Goal: Contribute content: Contribute content

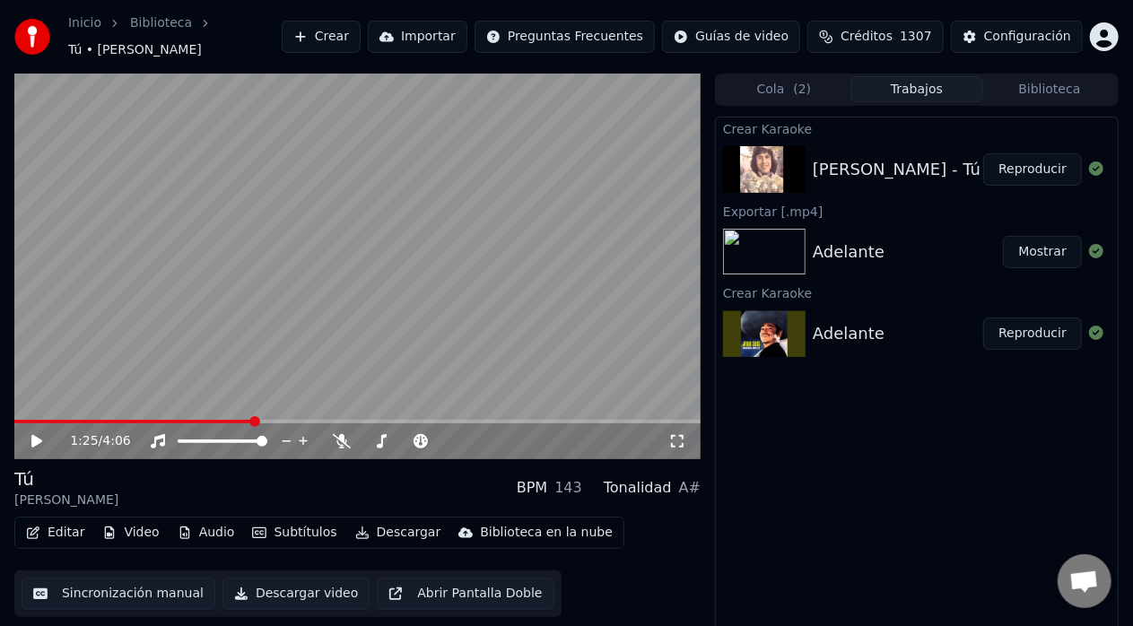
click at [307, 524] on button "Subtítulos" at bounding box center [294, 532] width 99 height 25
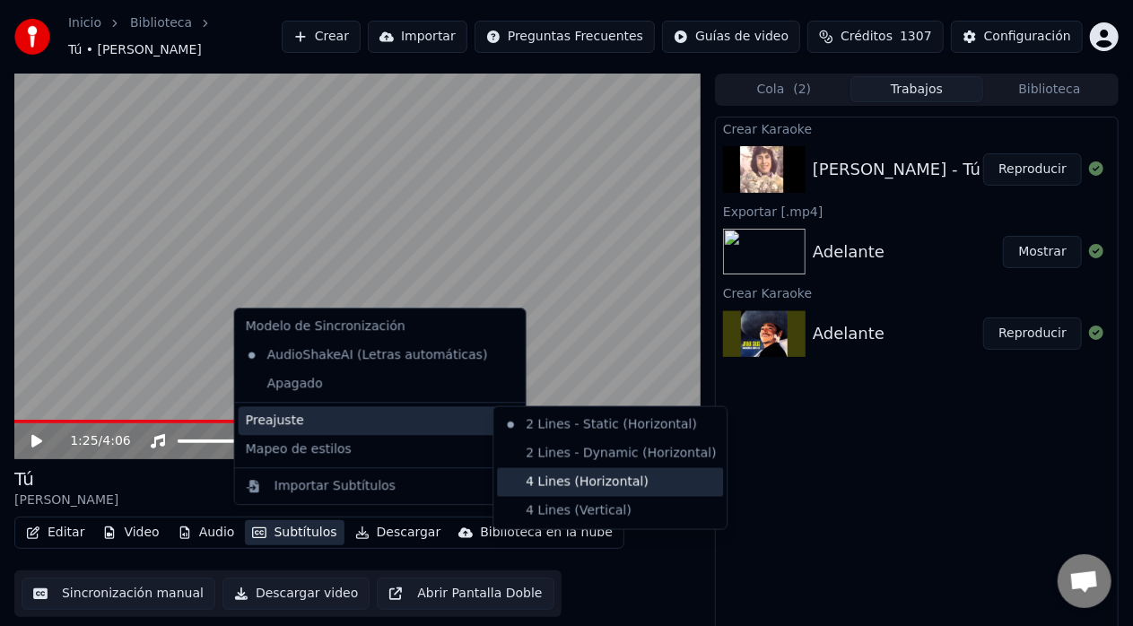
click at [523, 478] on div "4 Lines (Horizontal)" at bounding box center [610, 482] width 226 height 29
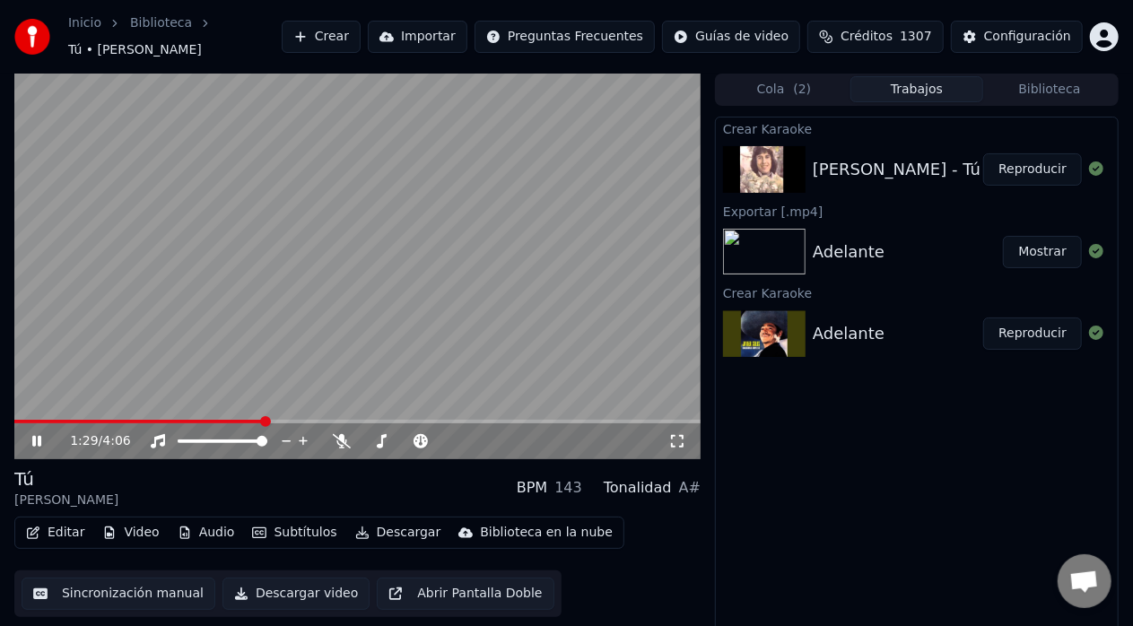
click at [41, 436] on icon at bounding box center [36, 441] width 9 height 11
click at [0, 199] on div "1:29 / 4:06 Tú [PERSON_NAME] BPM 143 Tonalidad A# Editar Video Audio Subtítulos…" at bounding box center [566, 361] width 1133 height 575
click at [26, 423] on div "1:29 / 4:06" at bounding box center [357, 441] width 686 height 36
click at [31, 420] on span at bounding box center [22, 422] width 17 height 4
click at [14, 416] on span at bounding box center [19, 421] width 11 height 11
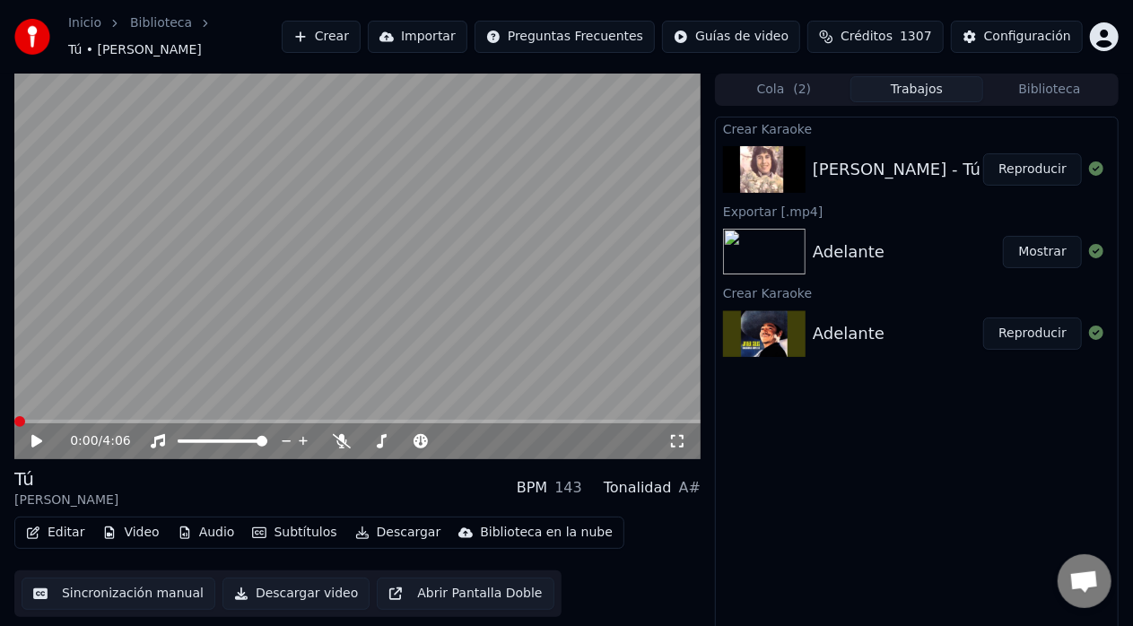
click at [43, 434] on icon at bounding box center [49, 441] width 41 height 14
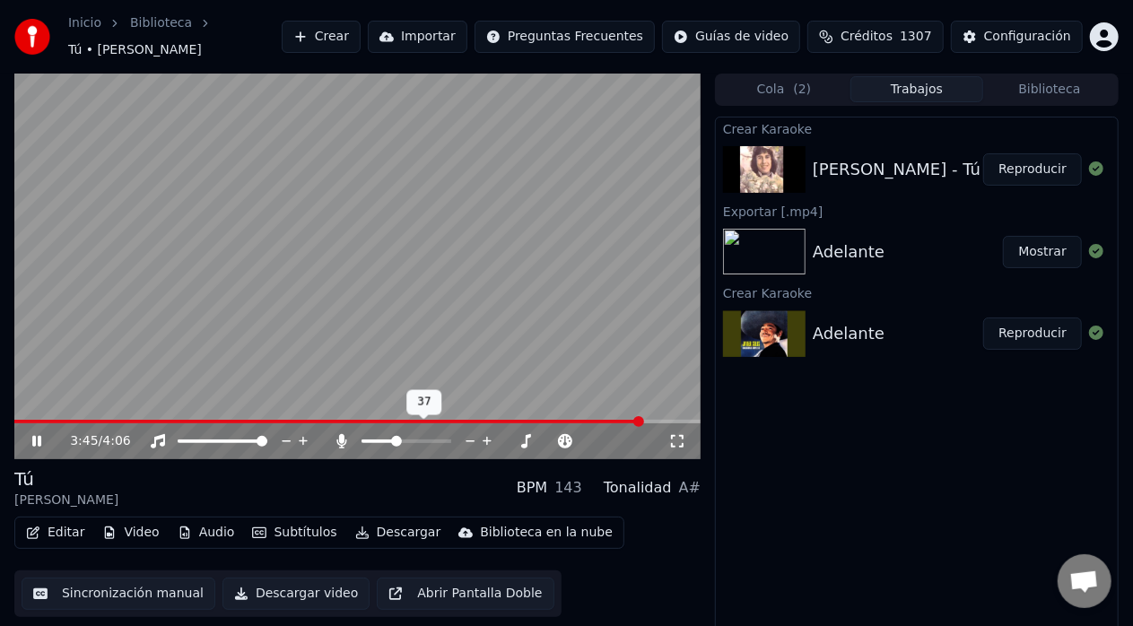
click at [395, 436] on span at bounding box center [396, 441] width 11 height 11
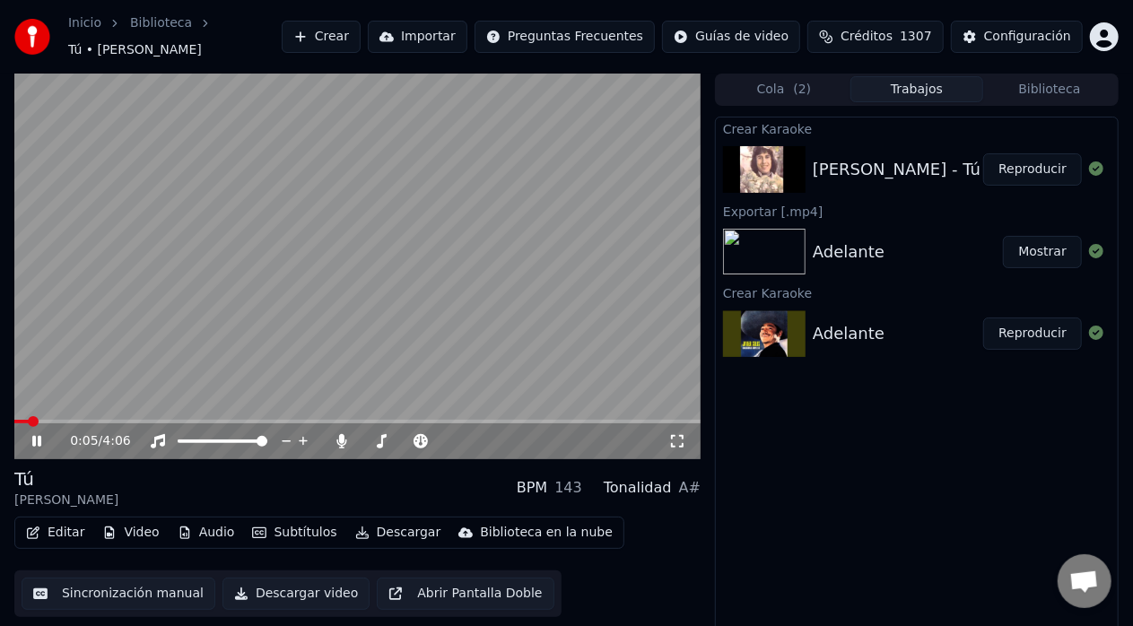
click at [29, 420] on span at bounding box center [21, 422] width 14 height 4
click at [14, 416] on span at bounding box center [19, 421] width 11 height 11
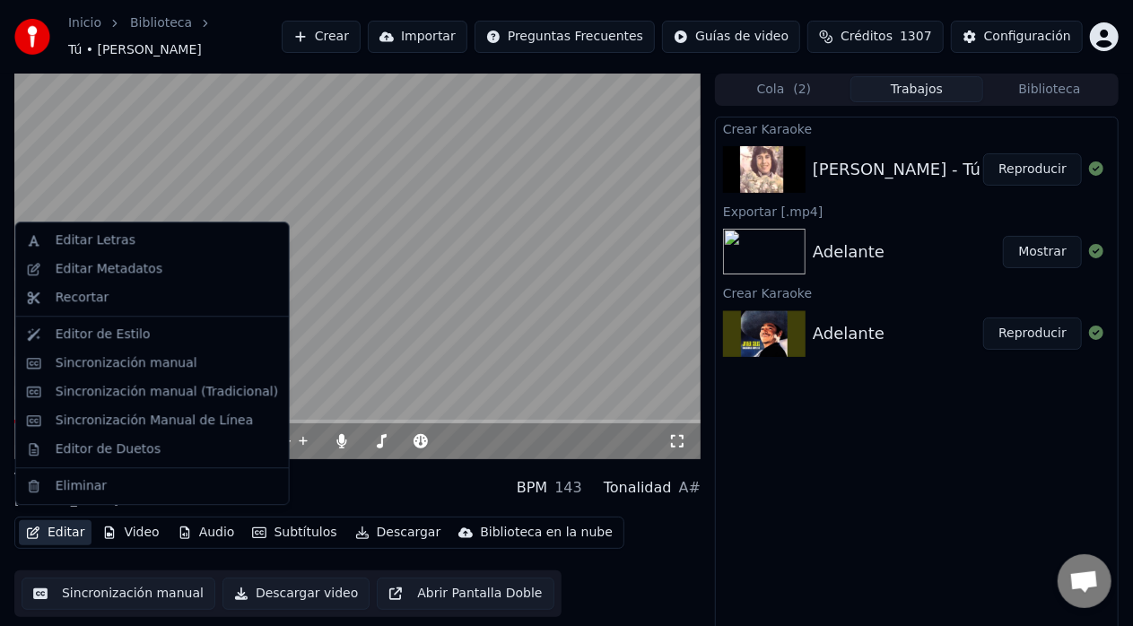
click at [57, 524] on button "Editar" at bounding box center [55, 532] width 73 height 25
click at [104, 232] on div "Editar Letras" at bounding box center [96, 240] width 80 height 18
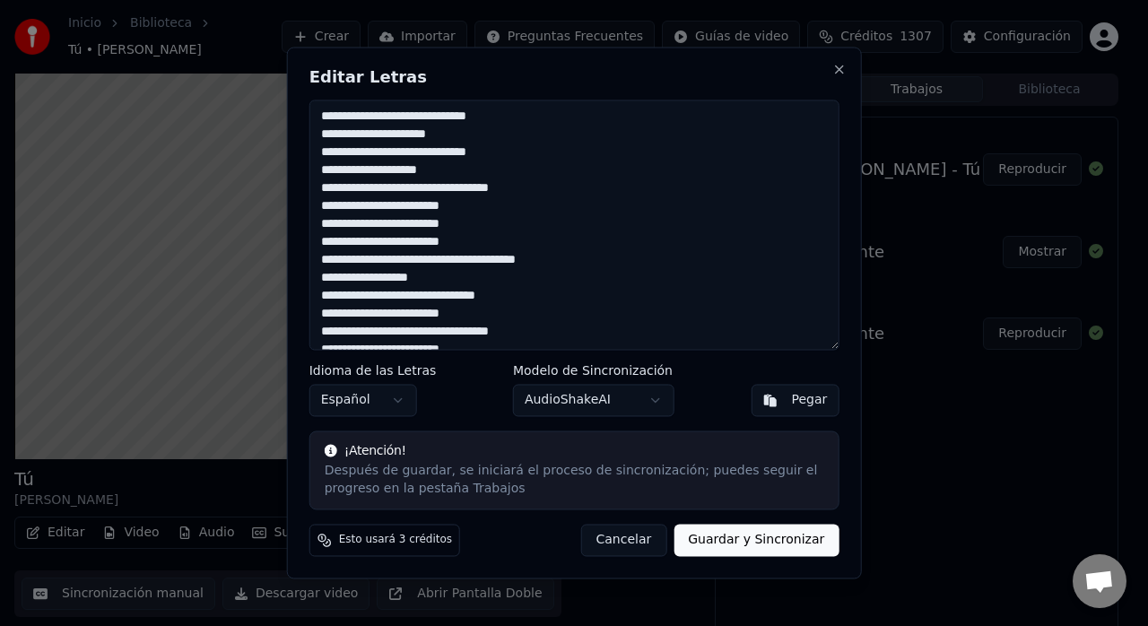
click at [328, 170] on textarea "**********" at bounding box center [575, 225] width 530 height 250
click at [334, 170] on textarea "**********" at bounding box center [575, 225] width 530 height 250
click at [336, 170] on textarea "**********" at bounding box center [575, 225] width 530 height 250
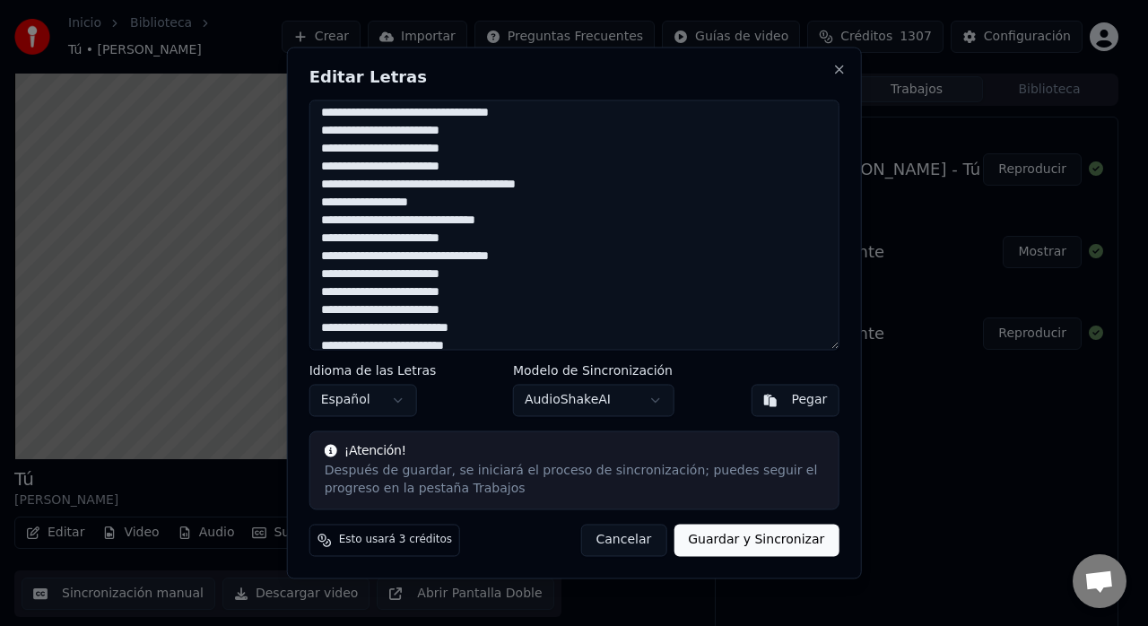
scroll to position [76, 0]
click at [441, 239] on textarea "**********" at bounding box center [575, 225] width 530 height 250
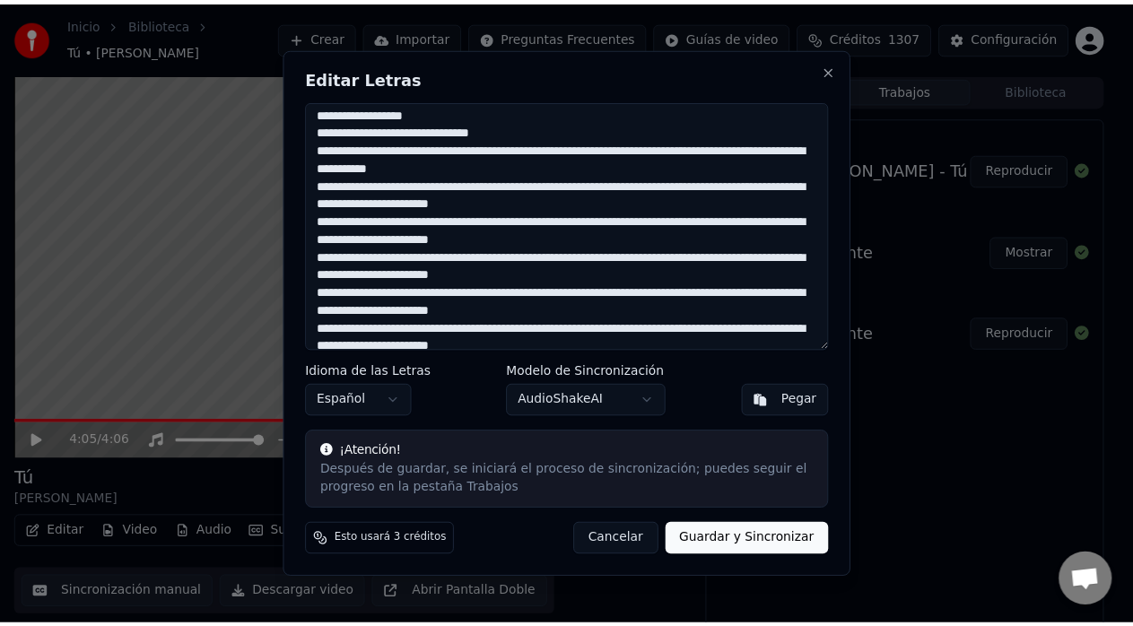
scroll to position [0, 0]
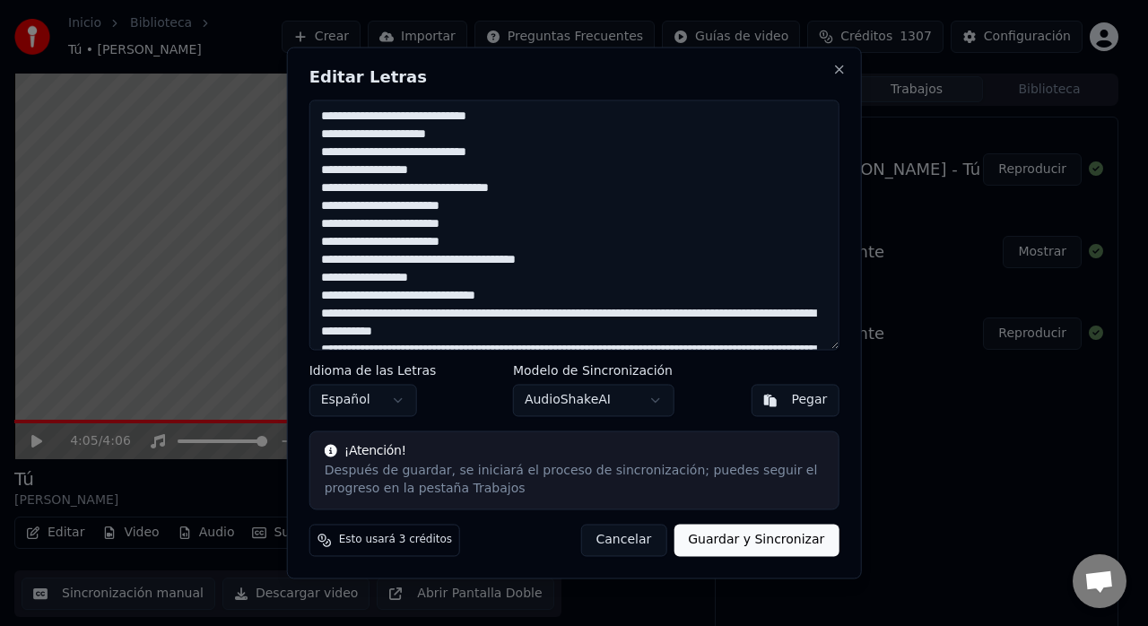
type textarea "**********"
click at [798, 529] on button "Guardar y Sincronizar" at bounding box center [756, 541] width 165 height 32
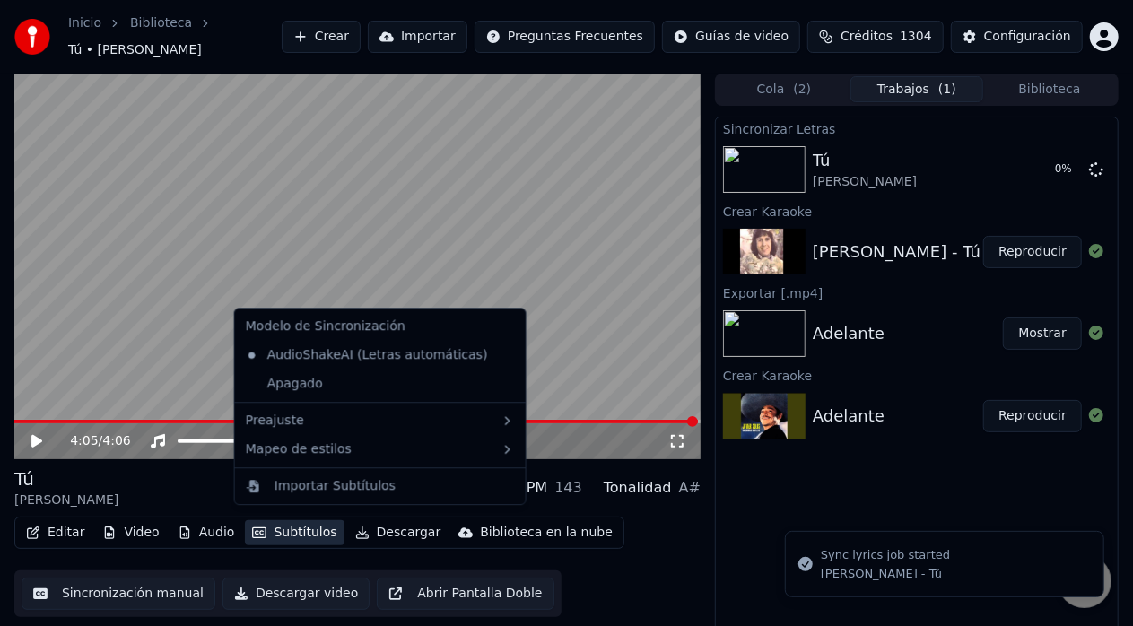
click at [301, 524] on button "Subtítulos" at bounding box center [294, 532] width 99 height 25
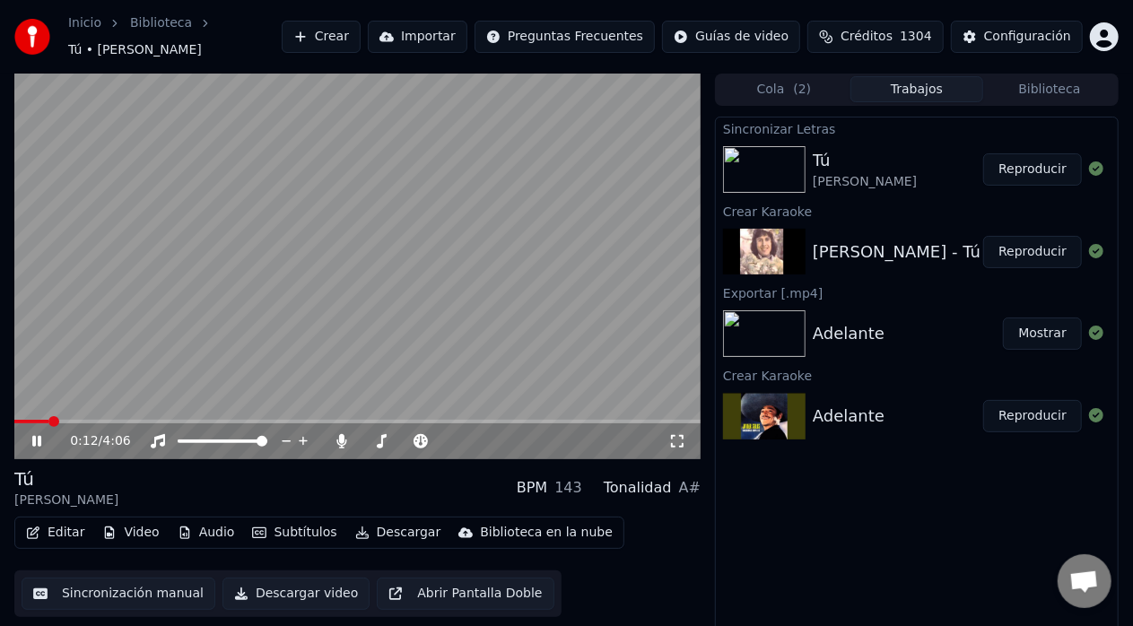
click at [0, 300] on div "0:12 / 4:06 Tú [PERSON_NAME] BPM 143 Tonalidad A# Editar Video Audio Subtítulos…" at bounding box center [566, 361] width 1133 height 575
click at [362, 438] on span at bounding box center [367, 441] width 11 height 11
click at [36, 436] on icon at bounding box center [36, 441] width 9 height 11
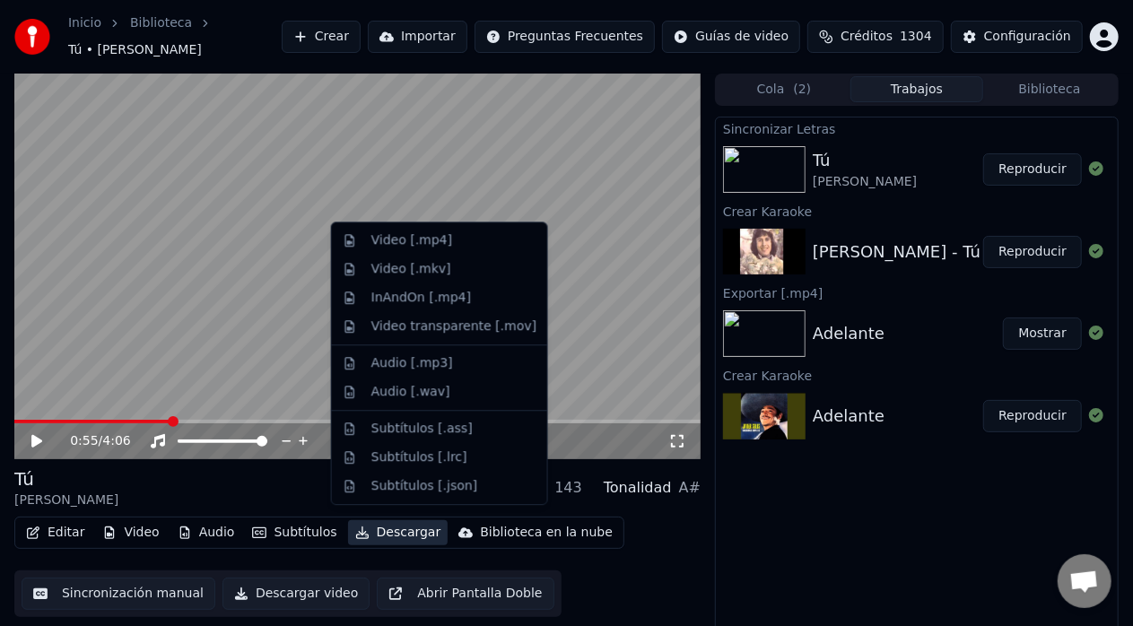
click at [365, 520] on button "Descargar" at bounding box center [398, 532] width 100 height 25
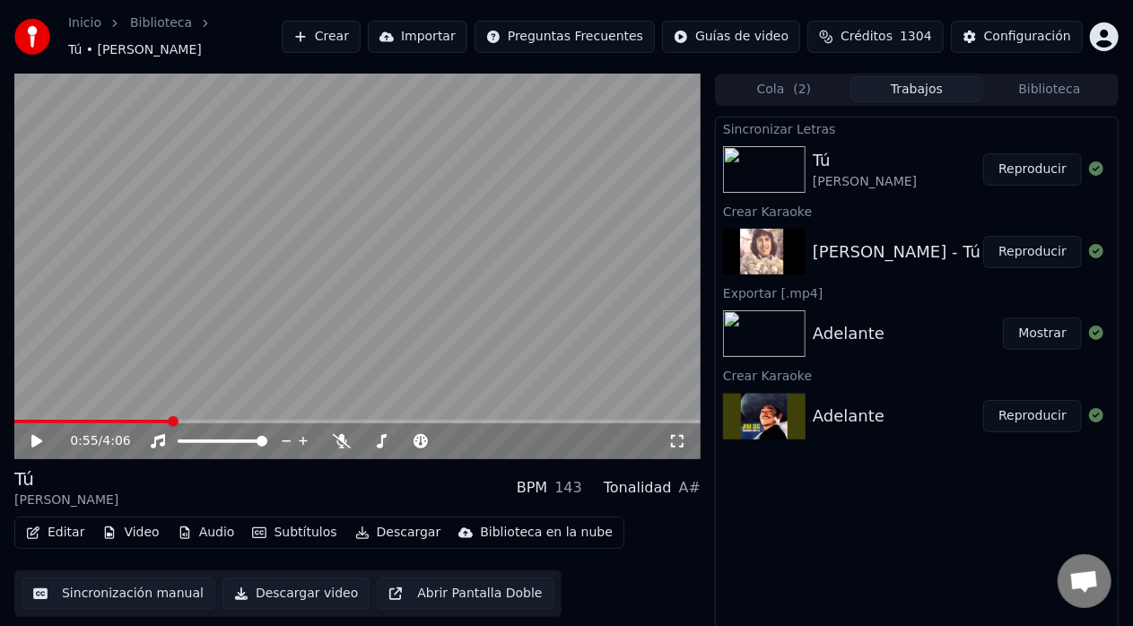
scroll to position [13, 0]
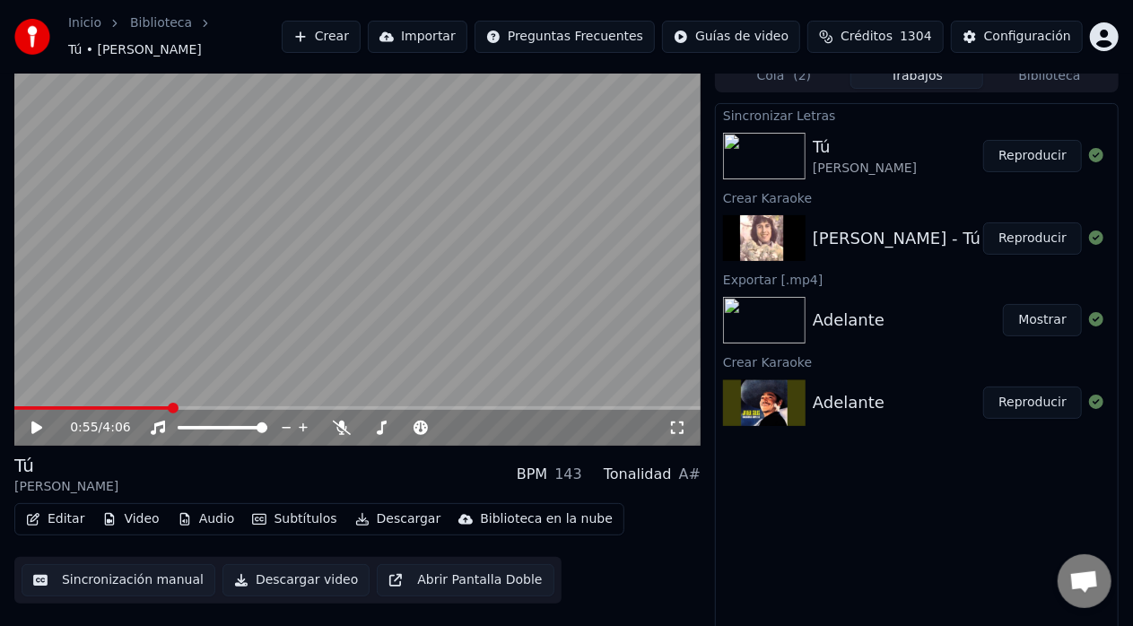
click at [305, 567] on button "Descargar video" at bounding box center [295, 580] width 147 height 32
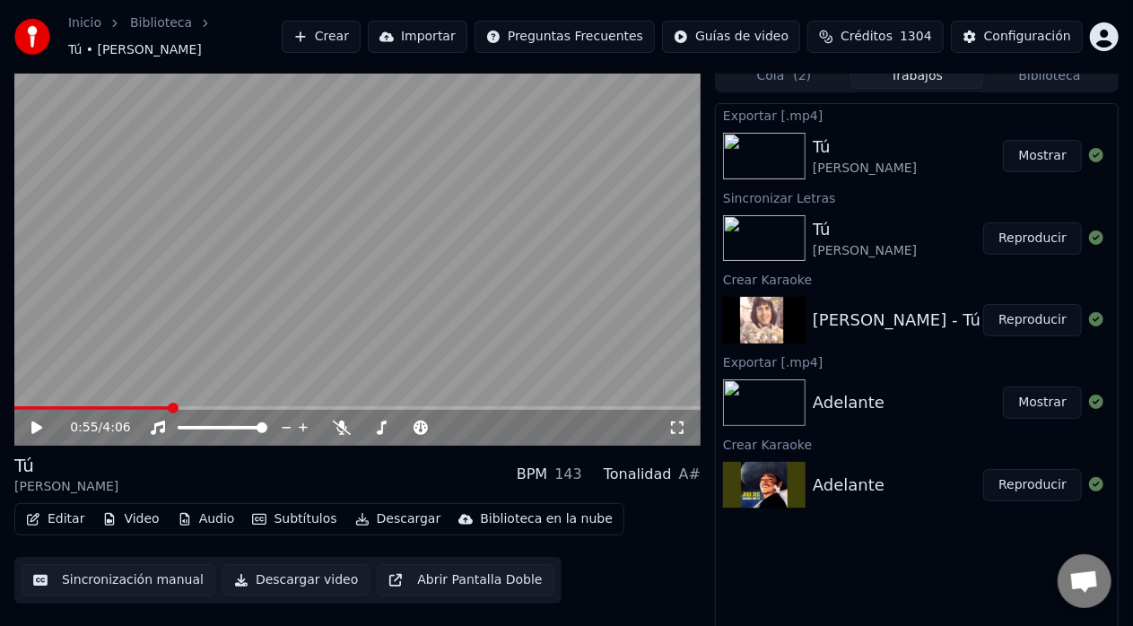
click at [1035, 145] on button "Mostrar" at bounding box center [1042, 156] width 79 height 32
click at [17, 406] on span at bounding box center [15, 408] width 3 height 4
click at [36, 422] on icon at bounding box center [36, 428] width 11 height 13
click at [36, 423] on icon at bounding box center [36, 428] width 9 height 11
click at [528, 419] on icon at bounding box center [527, 428] width 17 height 18
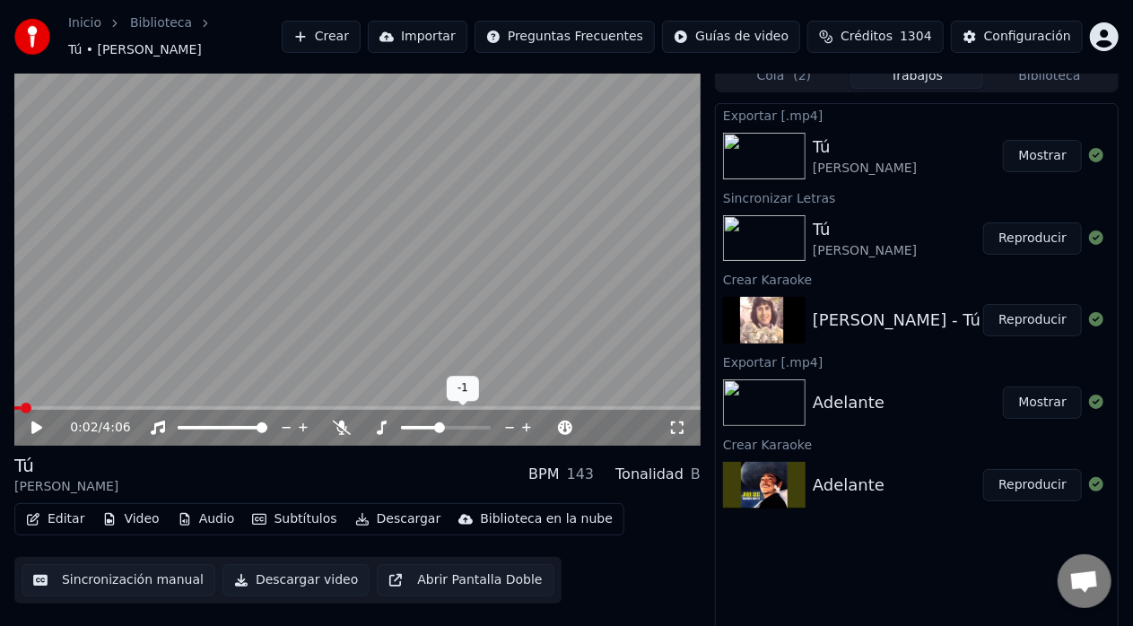
click at [528, 419] on icon at bounding box center [527, 428] width 17 height 18
click at [21, 403] on span at bounding box center [26, 408] width 11 height 11
click at [37, 423] on icon at bounding box center [36, 428] width 11 height 13
click at [37, 423] on icon at bounding box center [49, 428] width 41 height 14
click at [510, 423] on icon at bounding box center [510, 428] width 17 height 18
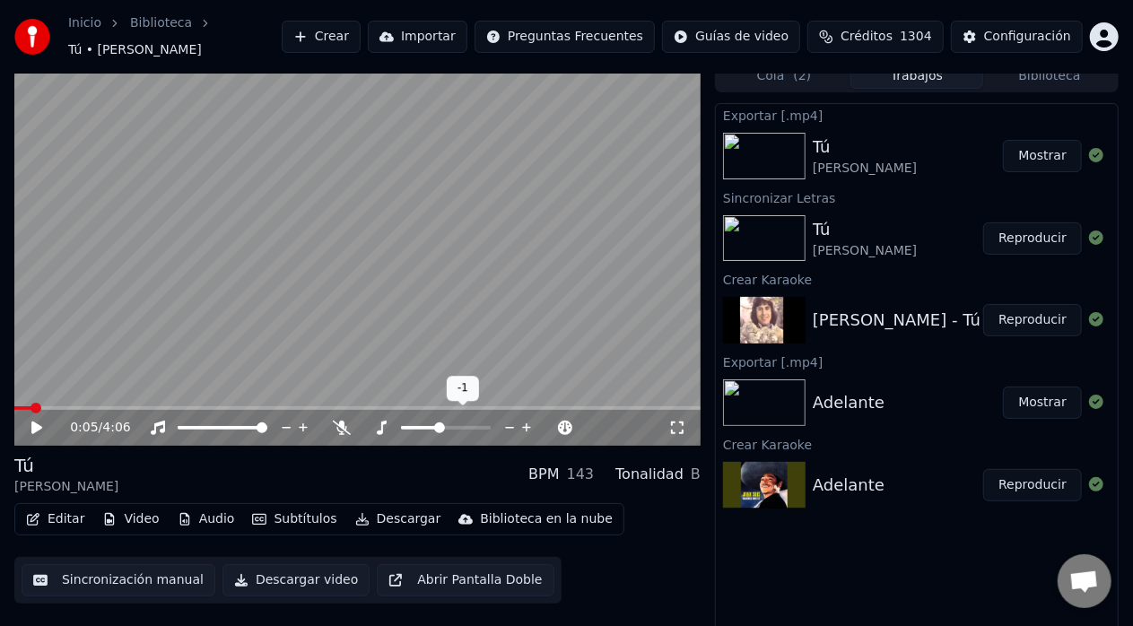
click at [510, 423] on icon at bounding box center [510, 428] width 17 height 18
click at [14, 403] on span at bounding box center [19, 408] width 11 height 11
click at [38, 422] on icon at bounding box center [36, 428] width 11 height 13
click at [38, 423] on icon at bounding box center [36, 428] width 9 height 11
click at [1055, 143] on button "Mostrar" at bounding box center [1042, 156] width 79 height 32
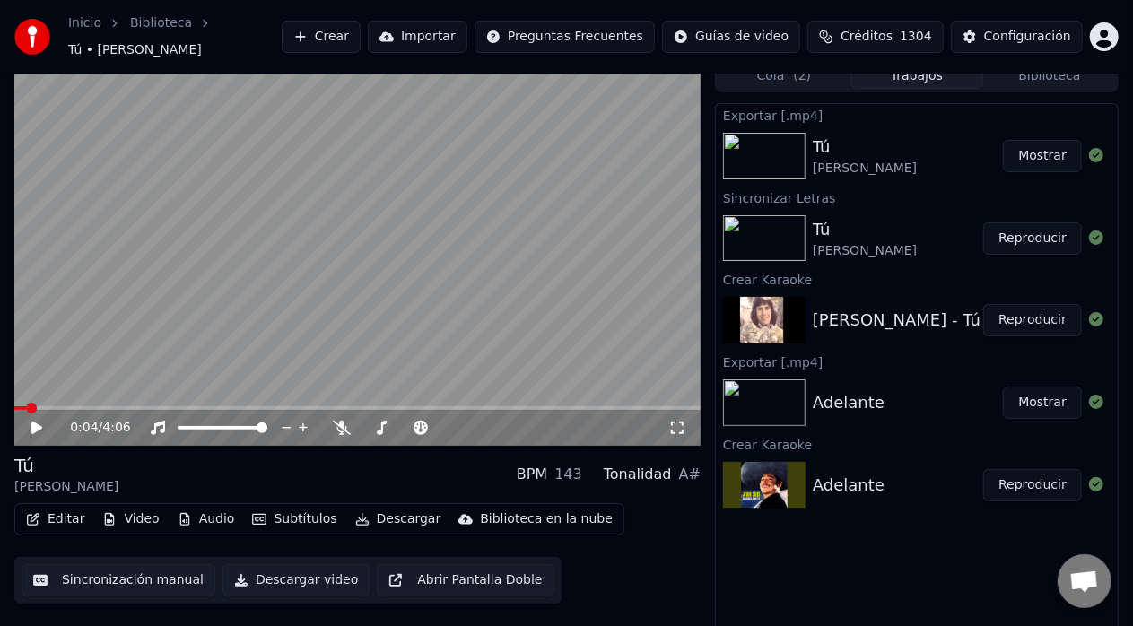
click at [340, 469] on div "Tú [PERSON_NAME] BPM 143 Tonalidad A#" at bounding box center [357, 474] width 686 height 43
